Goal: Information Seeking & Learning: Learn about a topic

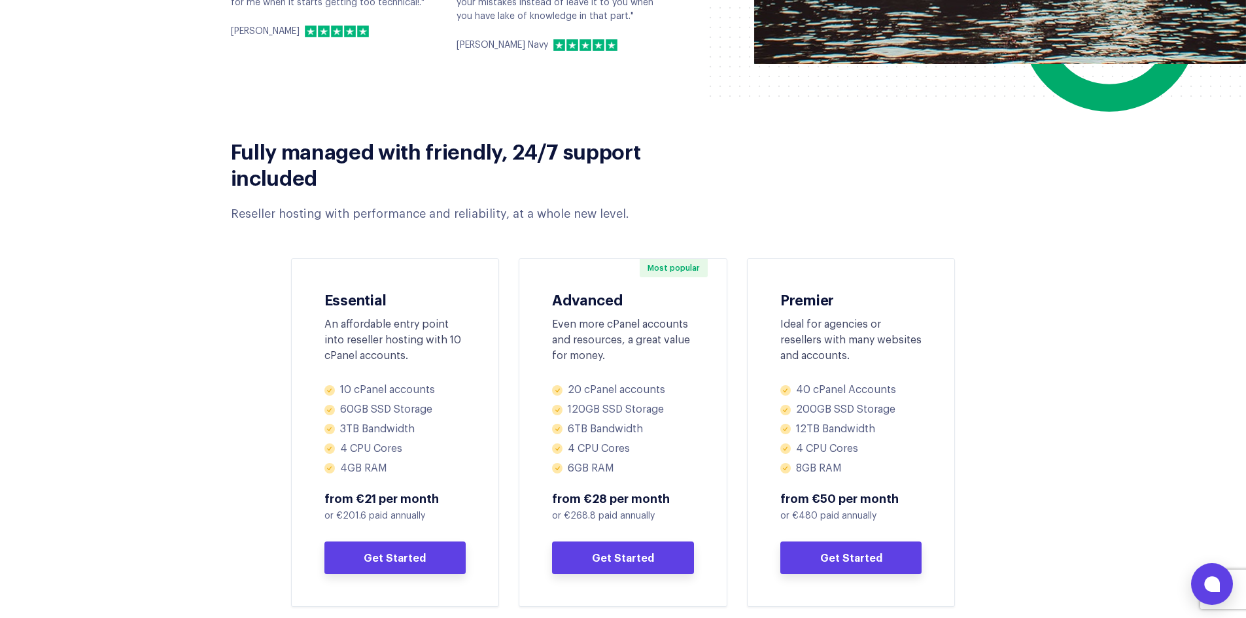
scroll to position [654, 0]
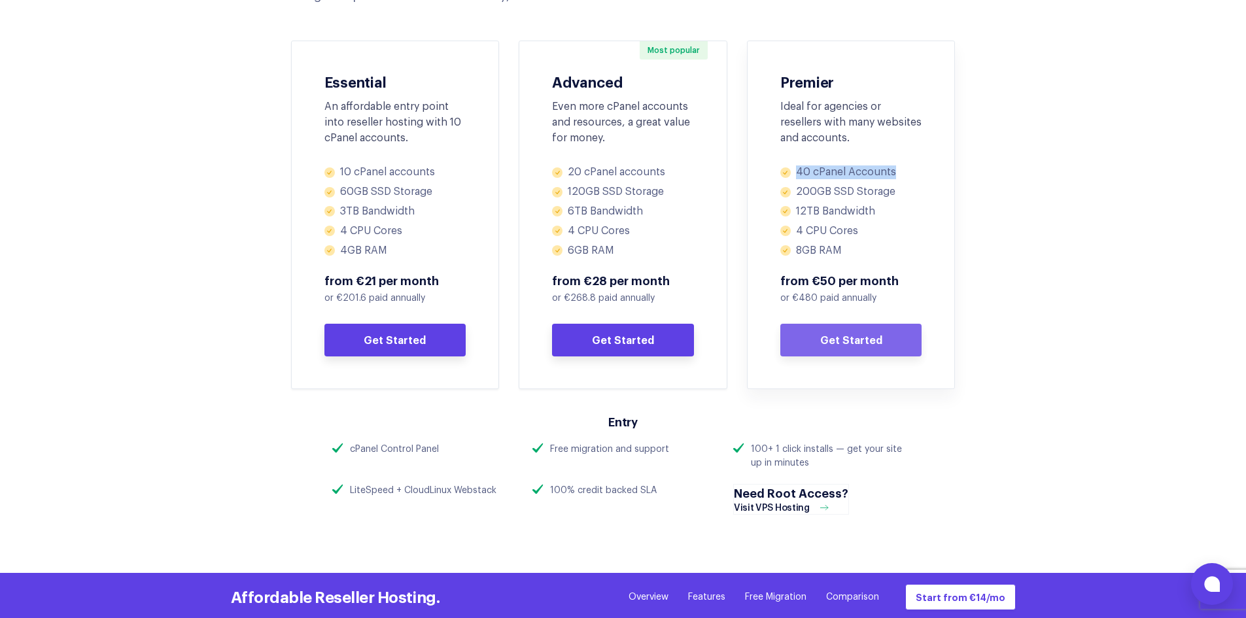
drag, startPoint x: 894, startPoint y: 175, endPoint x: 793, endPoint y: 175, distance: 100.7
click at [793, 175] on li "40 cPanel Accounts" at bounding box center [851, 172] width 142 height 14
click at [808, 186] on li "200GB SSD Storage" at bounding box center [851, 192] width 142 height 14
drag, startPoint x: 823, startPoint y: 191, endPoint x: 786, endPoint y: 190, distance: 37.3
click at [786, 190] on li "200GB SSD Storage" at bounding box center [851, 192] width 142 height 14
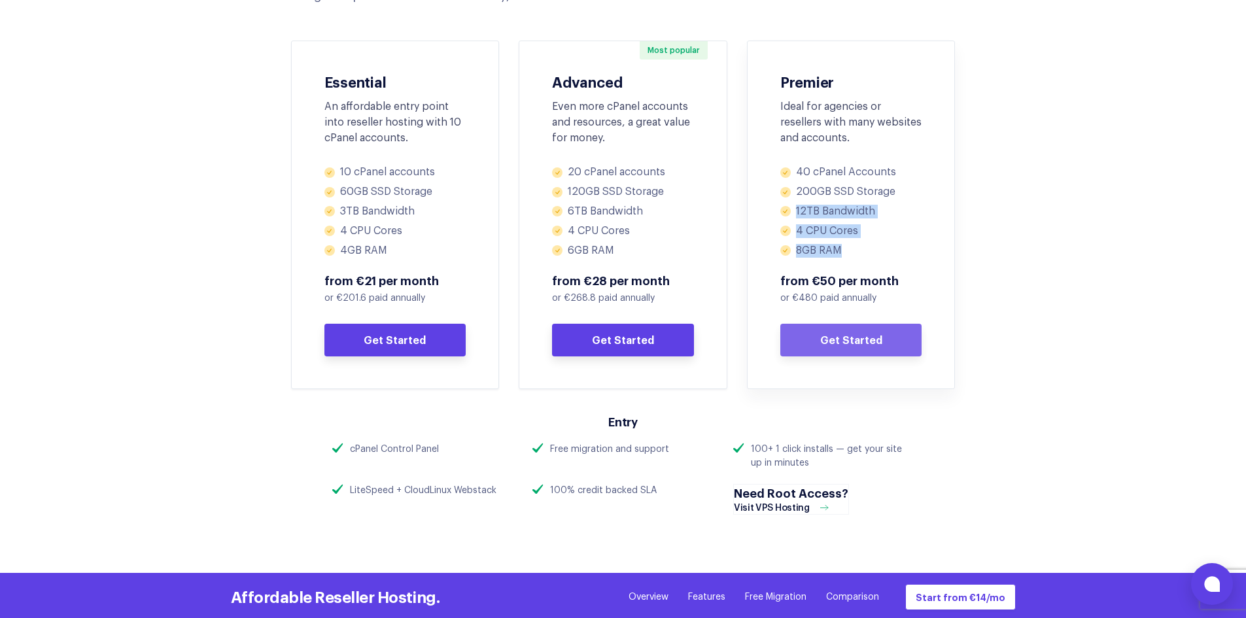
drag, startPoint x: 787, startPoint y: 208, endPoint x: 846, endPoint y: 249, distance: 71.3
click at [846, 249] on ul "40 cPanel Accounts 200GB SSD Storage 12TB Bandwidth 4 CPU Cores 8GB RAM" at bounding box center [851, 211] width 142 height 92
click at [845, 245] on li "8GB RAM" at bounding box center [851, 251] width 142 height 14
drag, startPoint x: 812, startPoint y: 243, endPoint x: 772, endPoint y: 209, distance: 52.9
click at [772, 209] on div "Premier Ideal for agencies or resellers with many websites and accounts. 40 cPa…" at bounding box center [851, 215] width 209 height 349
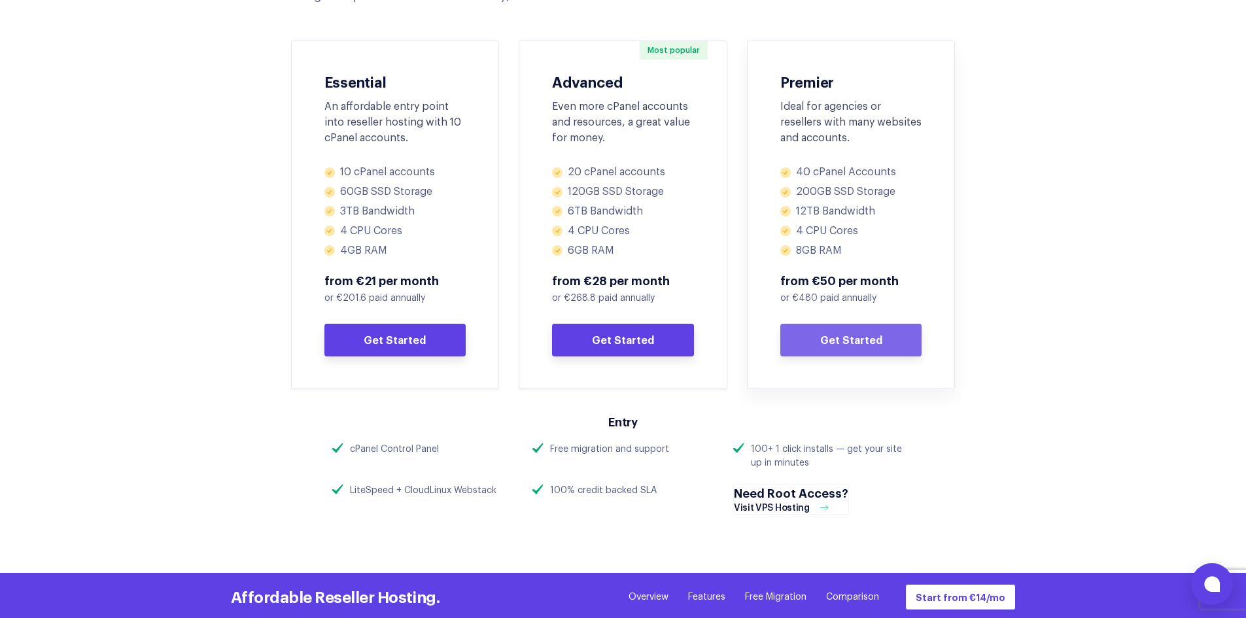
drag, startPoint x: 929, startPoint y: 277, endPoint x: 850, endPoint y: 292, distance: 79.9
click at [928, 277] on div "Premier Ideal for agencies or resellers with many websites and accounts. 40 cPa…" at bounding box center [851, 215] width 209 height 349
drag, startPoint x: 789, startPoint y: 293, endPoint x: 883, endPoint y: 300, distance: 94.4
click at [883, 300] on p "or €480 paid annually" at bounding box center [851, 299] width 142 height 14
drag, startPoint x: 798, startPoint y: 169, endPoint x: 901, endPoint y: 174, distance: 103.5
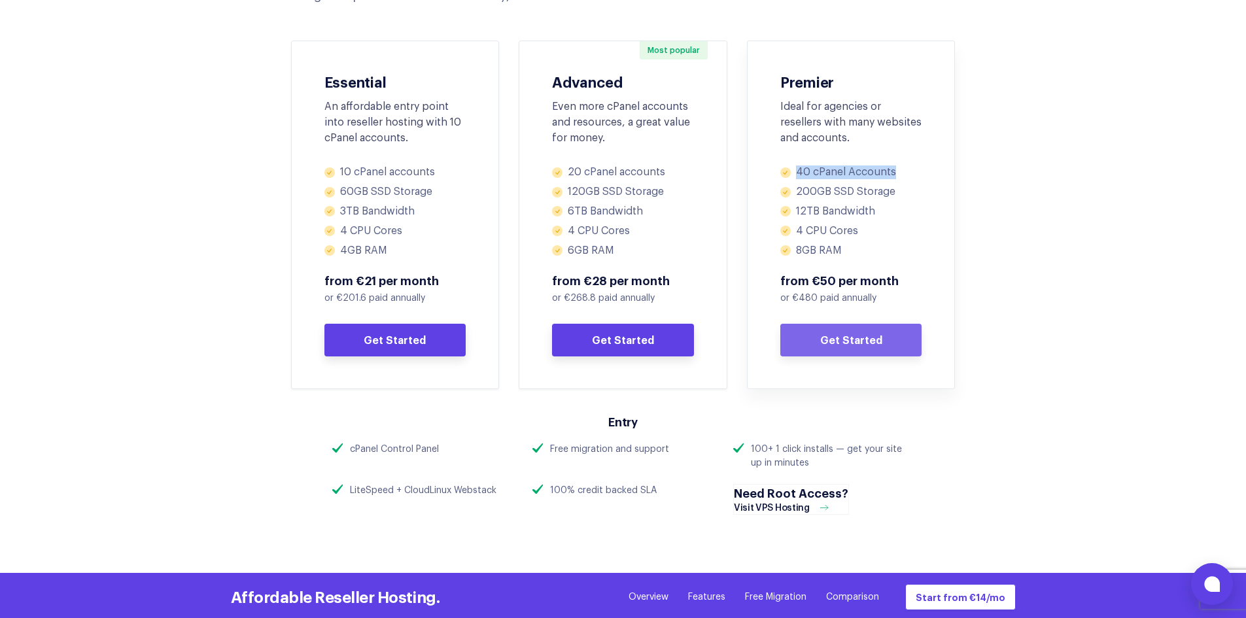
click at [901, 174] on li "40 cPanel Accounts" at bounding box center [851, 172] width 142 height 14
